Goal: Book appointment/travel/reservation

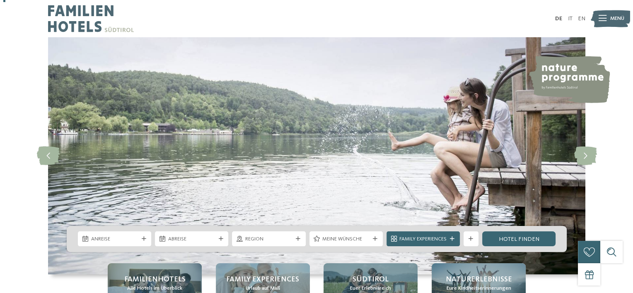
scroll to position [83, 0]
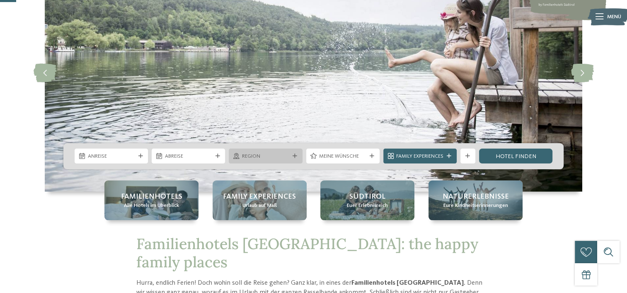
click at [293, 154] on icon at bounding box center [295, 156] width 5 height 5
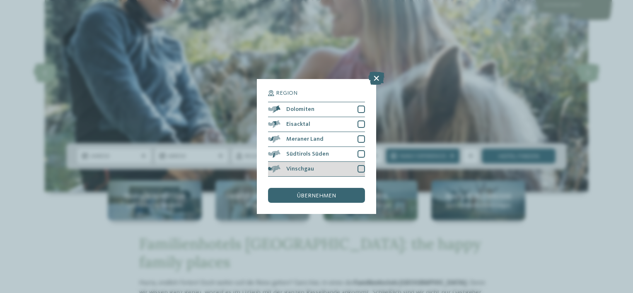
click at [319, 171] on div "Vinschgau" at bounding box center [316, 169] width 97 height 15
click at [320, 196] on span "übernehmen" at bounding box center [316, 196] width 39 height 6
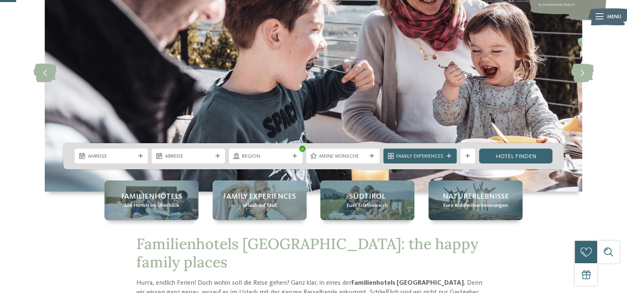
click at [139, 157] on icon at bounding box center [140, 156] width 5 height 5
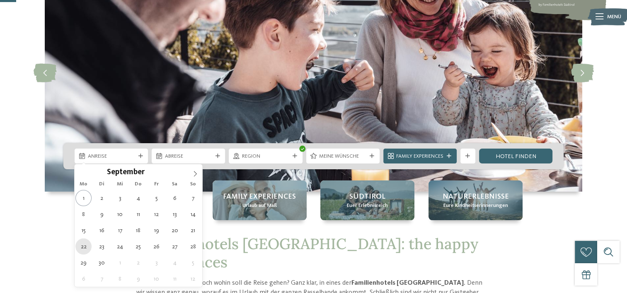
type div "[DATE]"
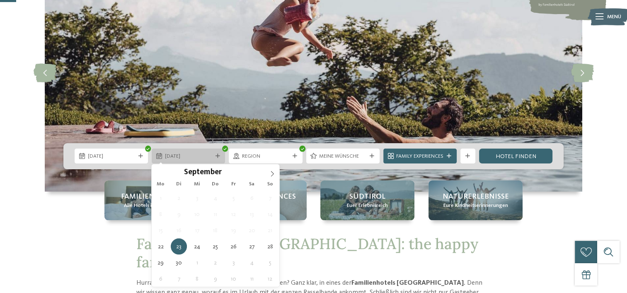
click at [220, 153] on div "[DATE]" at bounding box center [188, 156] width 73 height 15
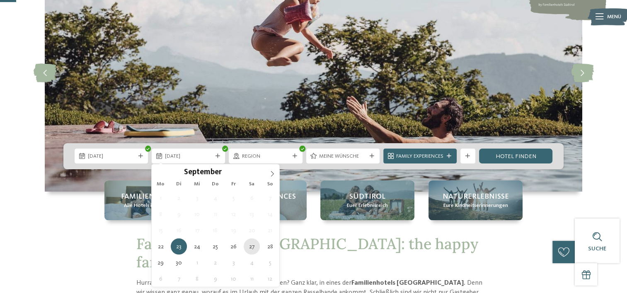
type div "[DATE]"
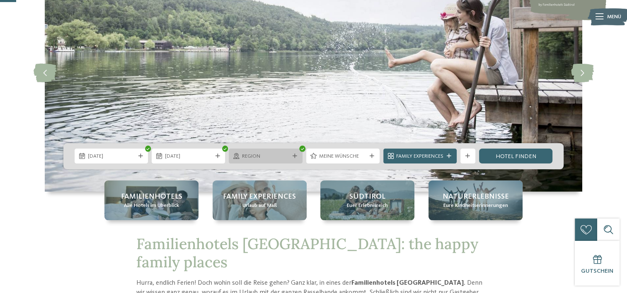
click at [298, 156] on div "Region" at bounding box center [265, 156] width 73 height 15
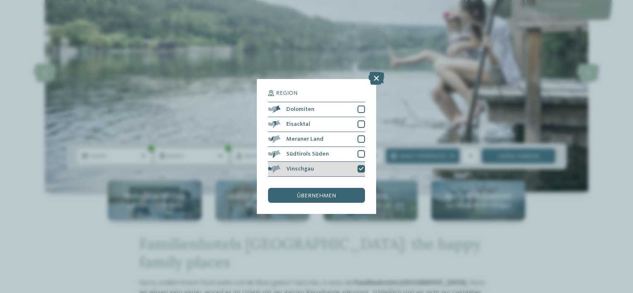
click at [303, 170] on span "Vinschgau" at bounding box center [300, 169] width 28 height 6
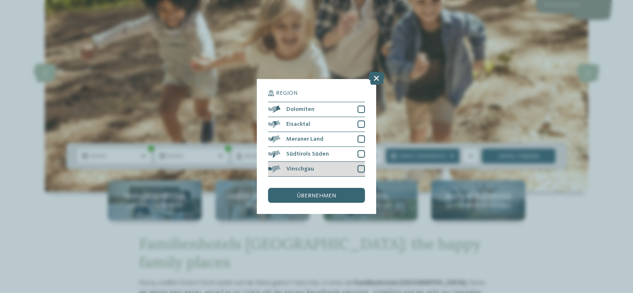
click at [360, 167] on div at bounding box center [361, 168] width 7 height 7
click at [332, 194] on span "übernehmen" at bounding box center [316, 196] width 39 height 6
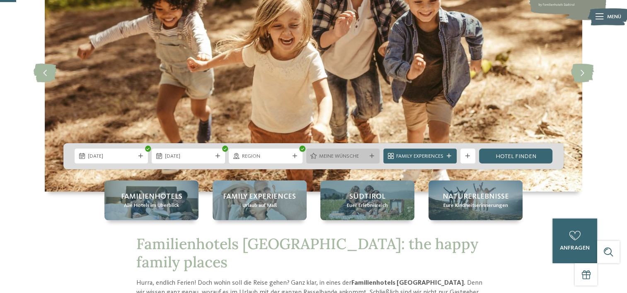
click at [346, 157] on span "Meine Wünsche" at bounding box center [342, 156] width 47 height 7
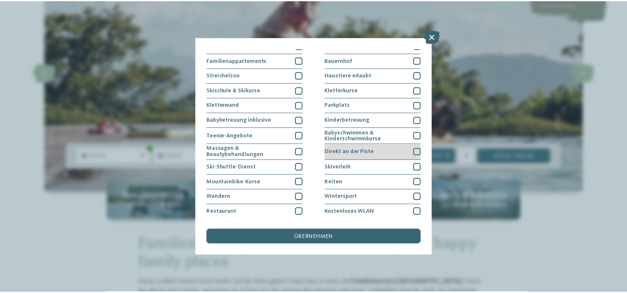
scroll to position [97, 0]
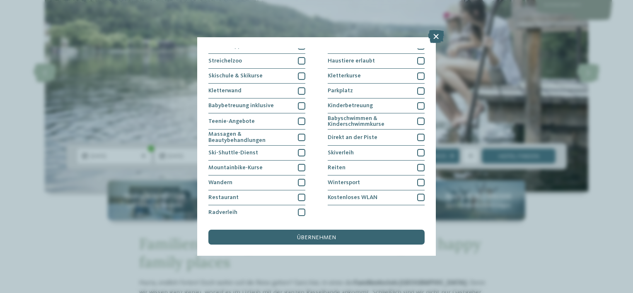
click at [575, 230] on div "Meine Wünsche [GEOGRAPHIC_DATA] Schwimmbad im Freien" at bounding box center [316, 146] width 633 height 293
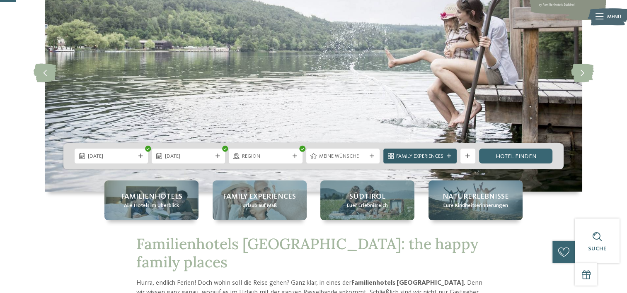
click at [422, 158] on span "Family Experiences" at bounding box center [419, 156] width 47 height 7
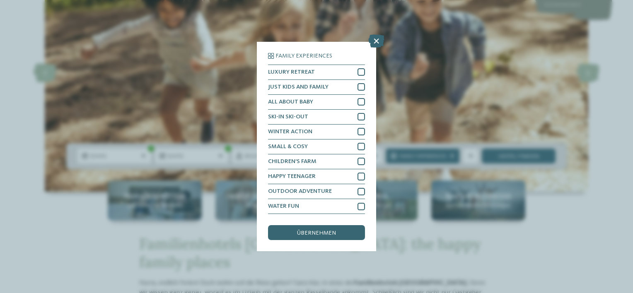
click at [424, 222] on div "Family Experiences LUXURY RETREAT JUST KIDS AND FAMILY" at bounding box center [316, 146] width 633 height 293
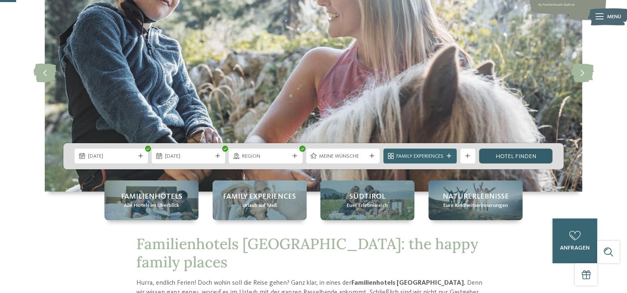
click at [504, 153] on link "Hotel finden" at bounding box center [515, 156] width 73 height 15
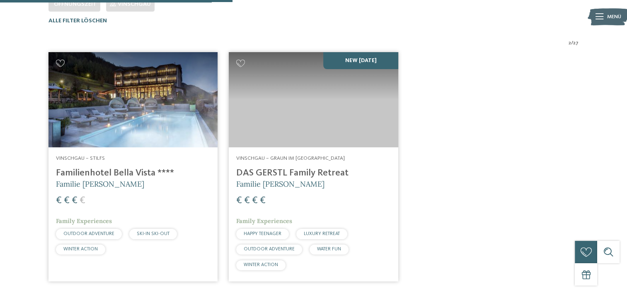
scroll to position [249, 0]
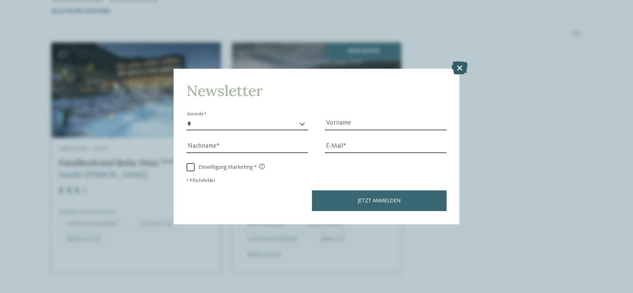
click at [462, 65] on icon at bounding box center [460, 68] width 16 height 13
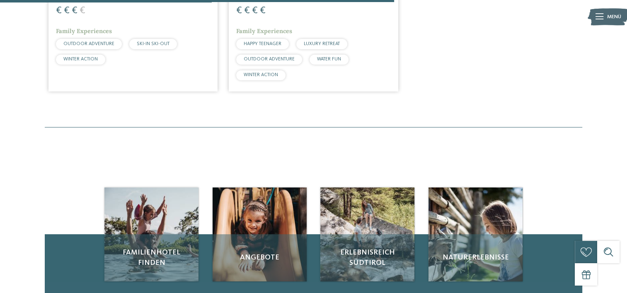
scroll to position [421, 0]
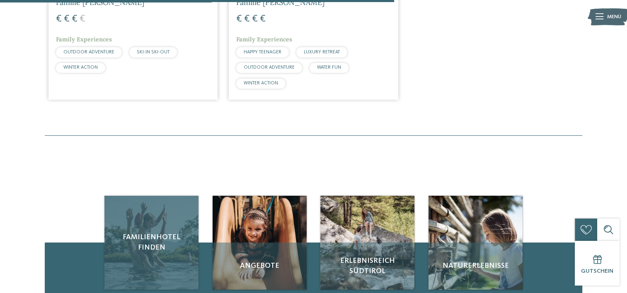
click at [154, 237] on span "Familienhotel finden" at bounding box center [151, 242] width 79 height 21
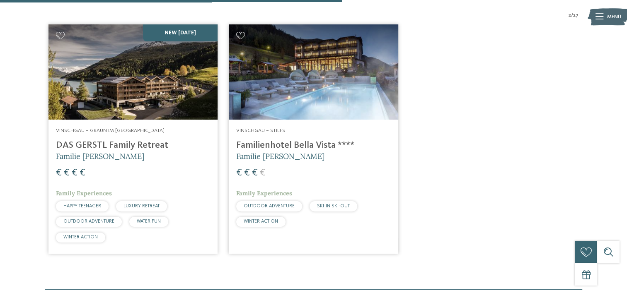
scroll to position [255, 0]
